Goal: Navigation & Orientation: Go to known website

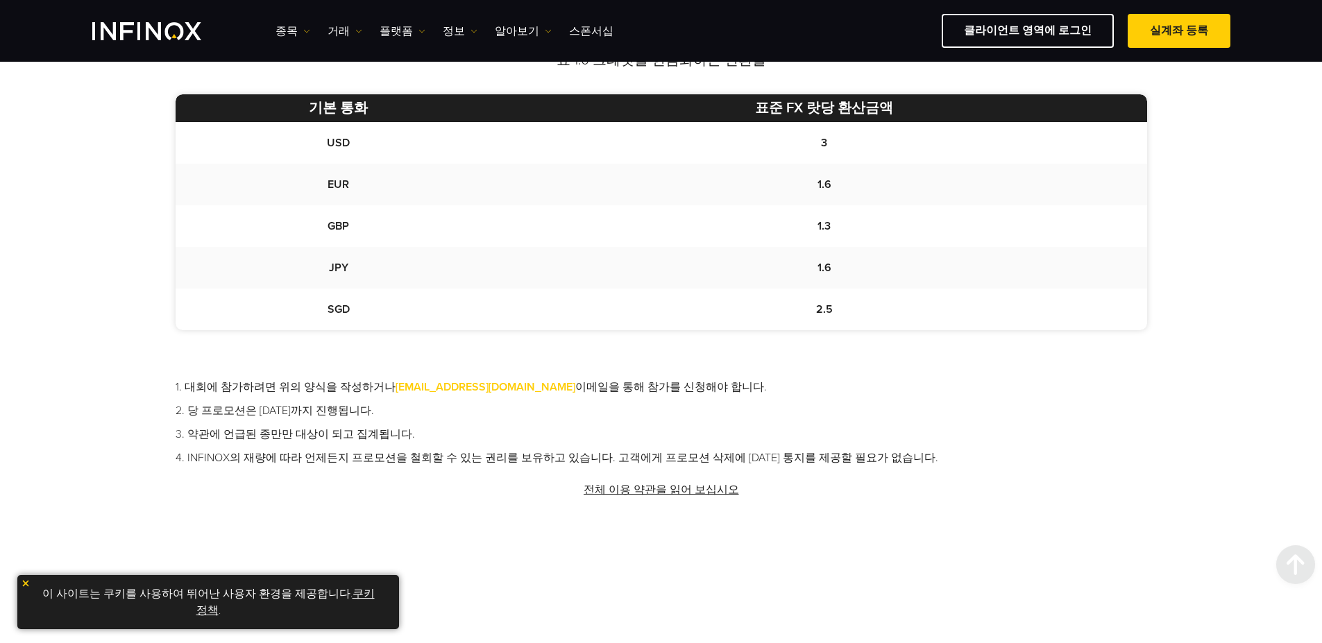
scroll to position [833, 0]
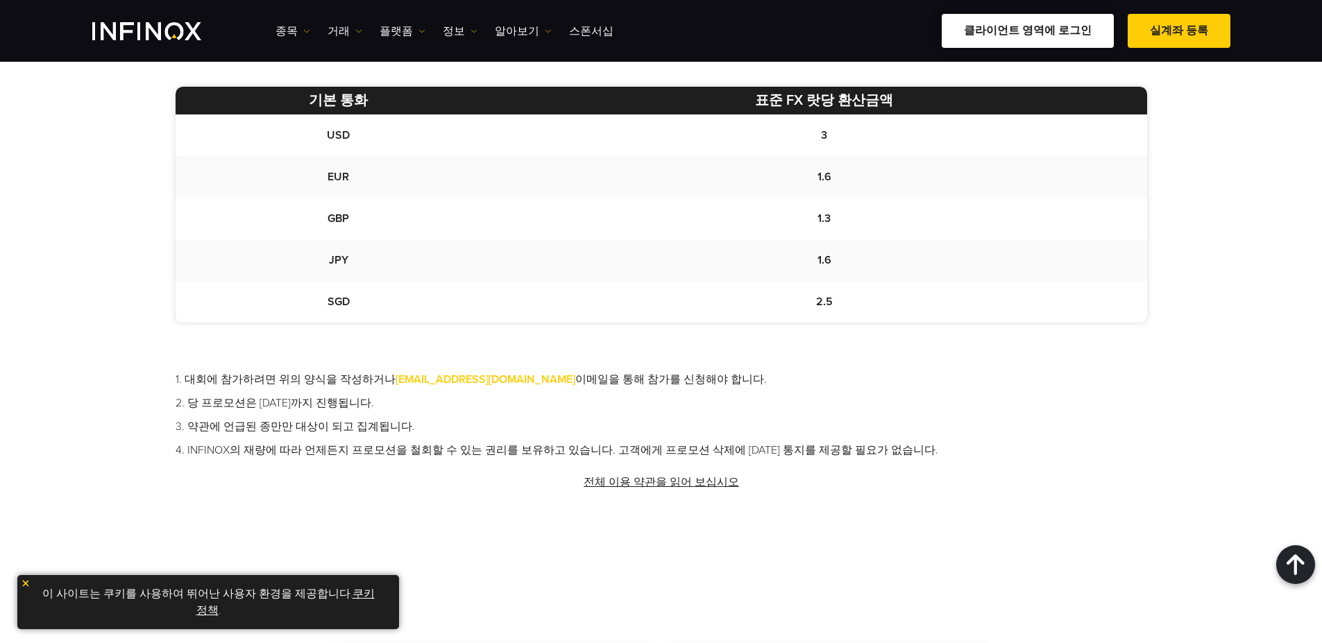
click at [1029, 31] on link "클라이언트 영역에 로그인" at bounding box center [1028, 31] width 172 height 34
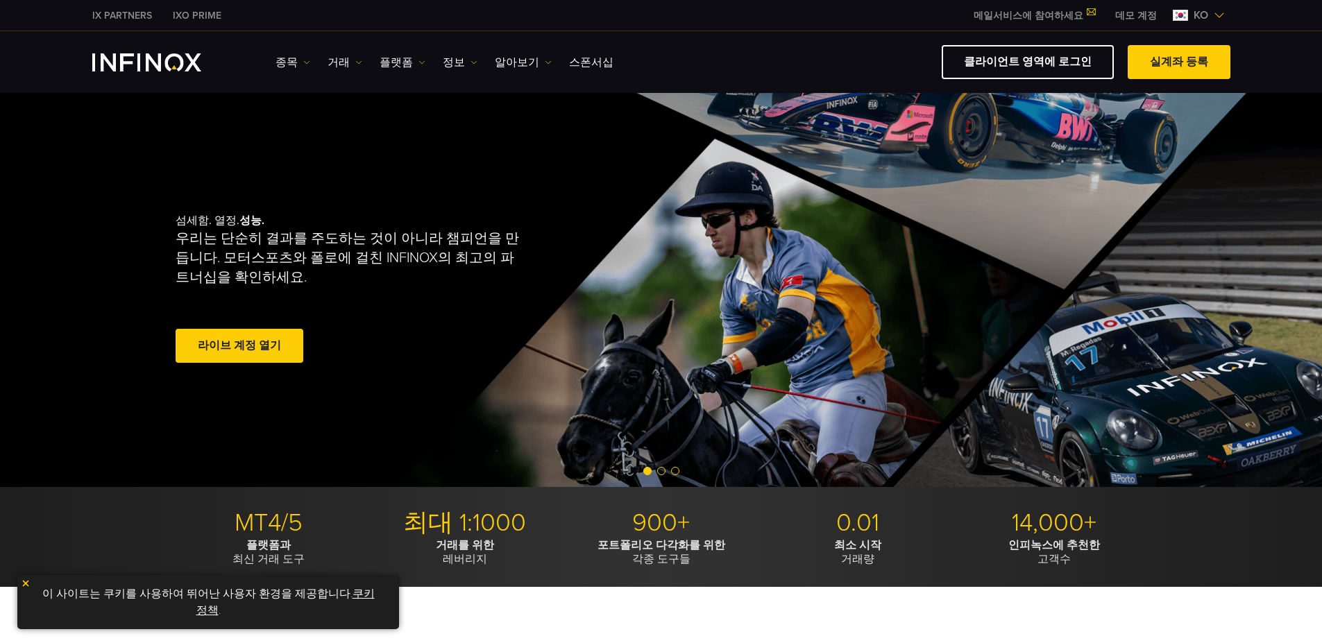
click at [1039, 65] on link "클라이언트 영역에 로그인" at bounding box center [1028, 62] width 172 height 34
